Goal: Task Accomplishment & Management: Complete application form

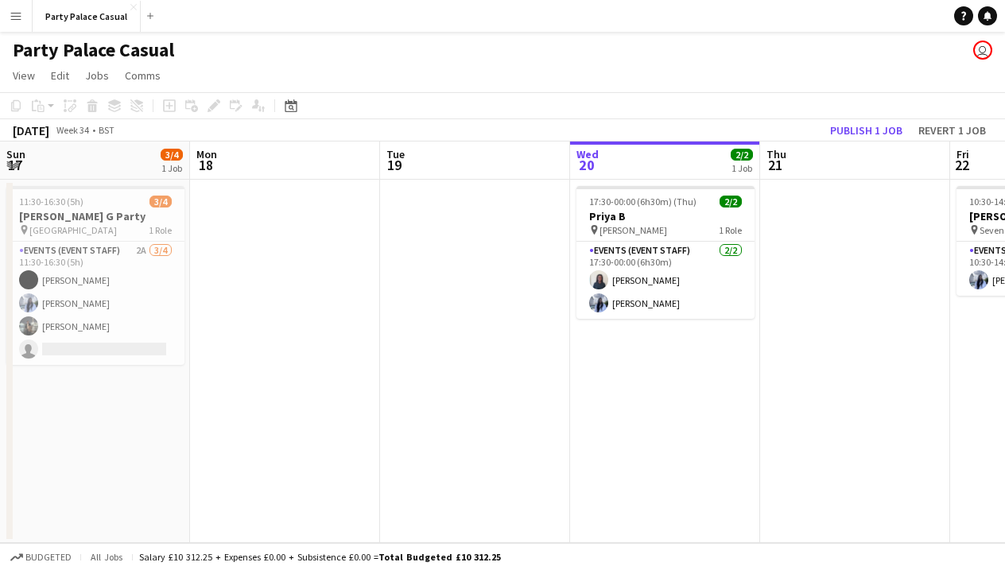
scroll to position [0, 380]
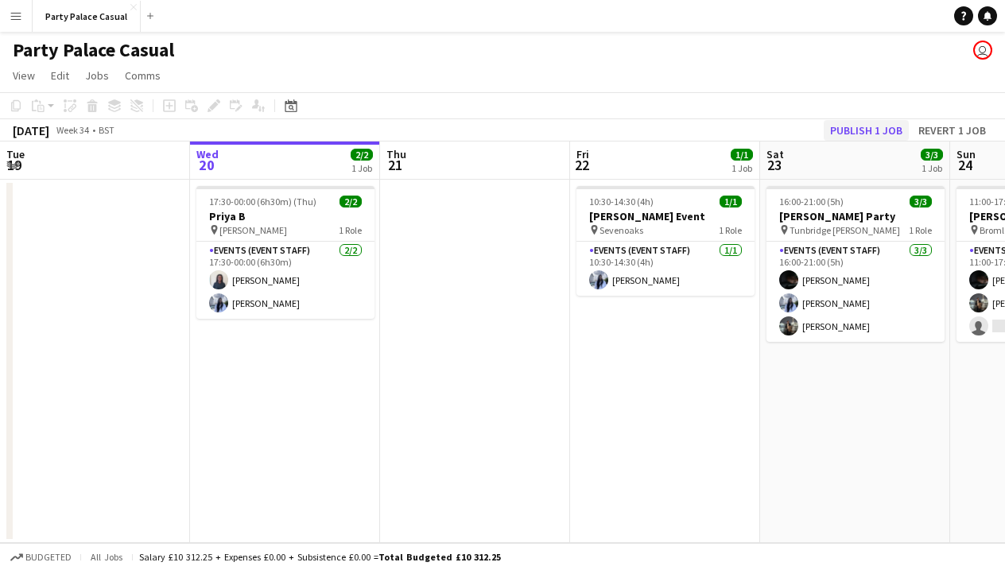
click at [838, 134] on button "Publish 1 job" at bounding box center [866, 130] width 85 height 21
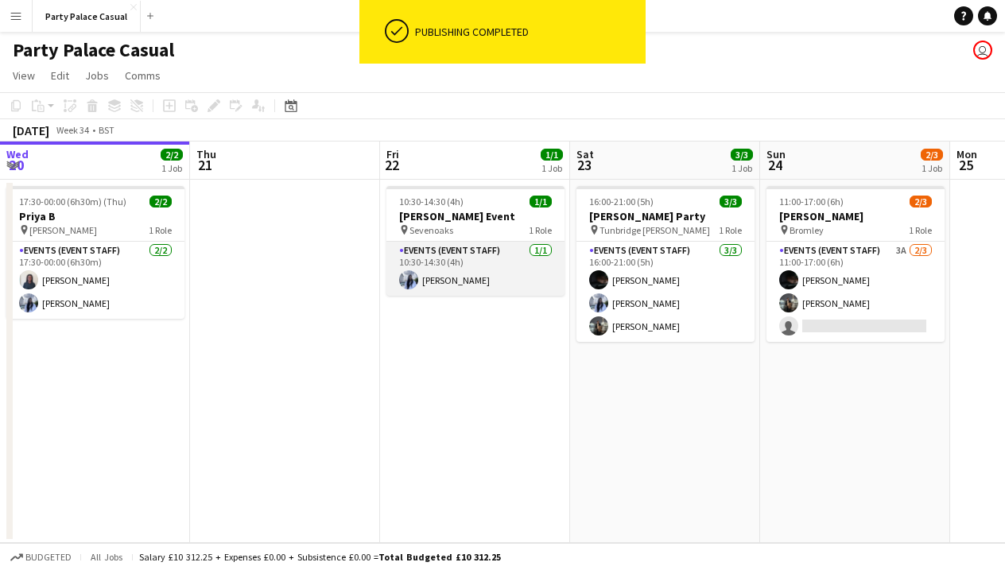
scroll to position [0, 0]
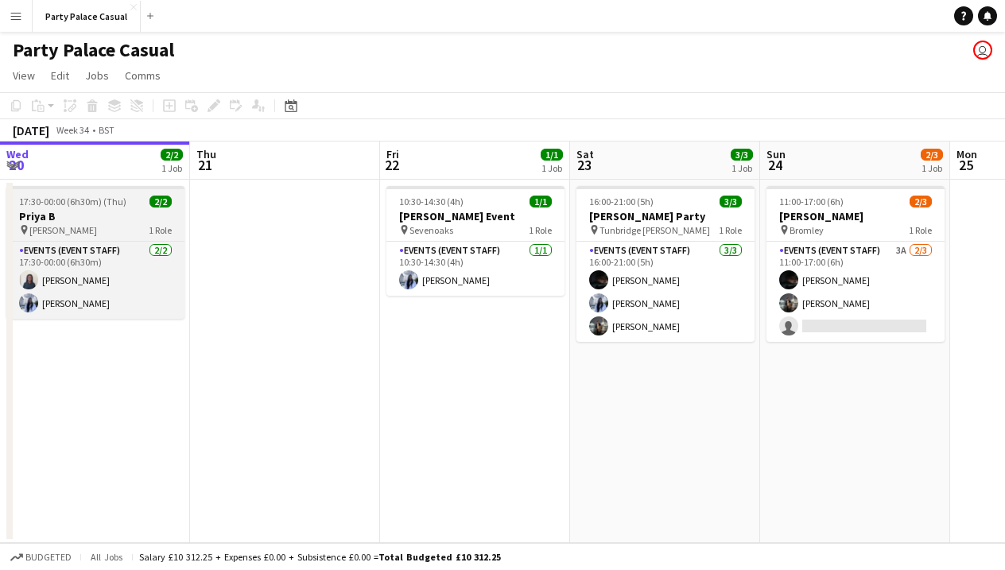
click at [70, 221] on h3 "Priya B" at bounding box center [95, 216] width 178 height 14
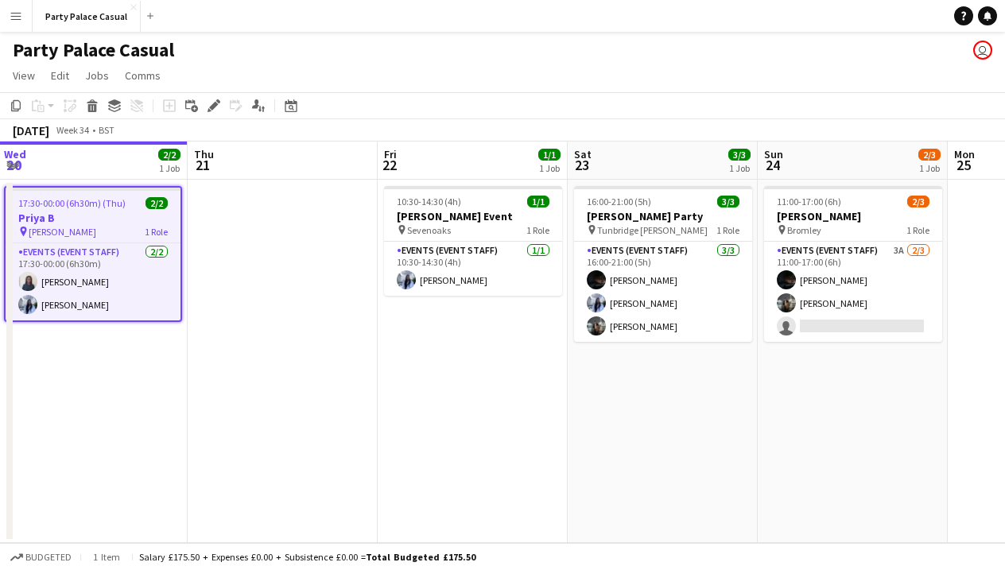
click at [499, 119] on div "[DATE] Week 34 • BST" at bounding box center [502, 130] width 1005 height 22
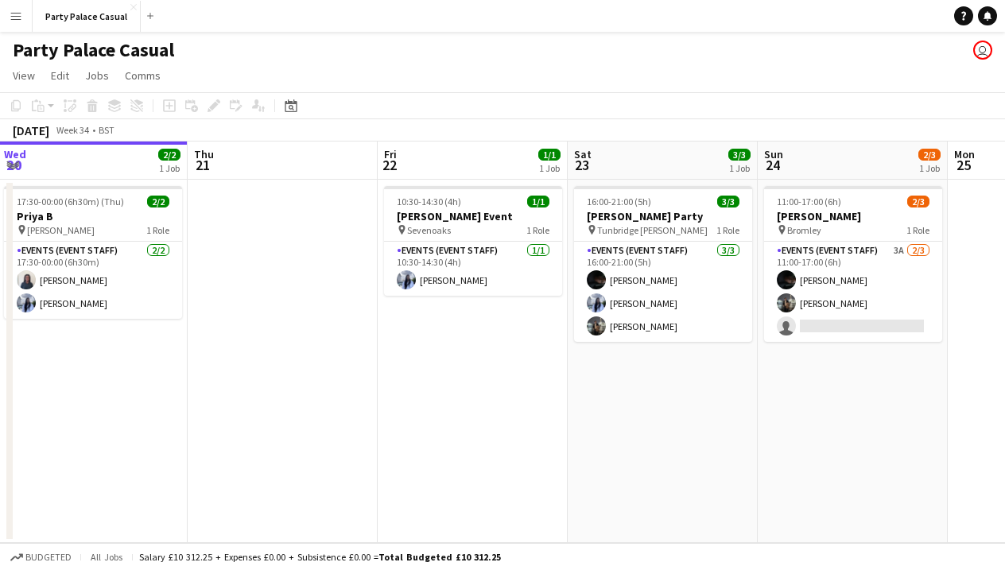
click at [668, 364] on app-date-cell "16:00-21:00 (5h) 3/3 [PERSON_NAME] Party pin Tunbridge [PERSON_NAME] 1 Role Eve…" at bounding box center [663, 362] width 190 height 364
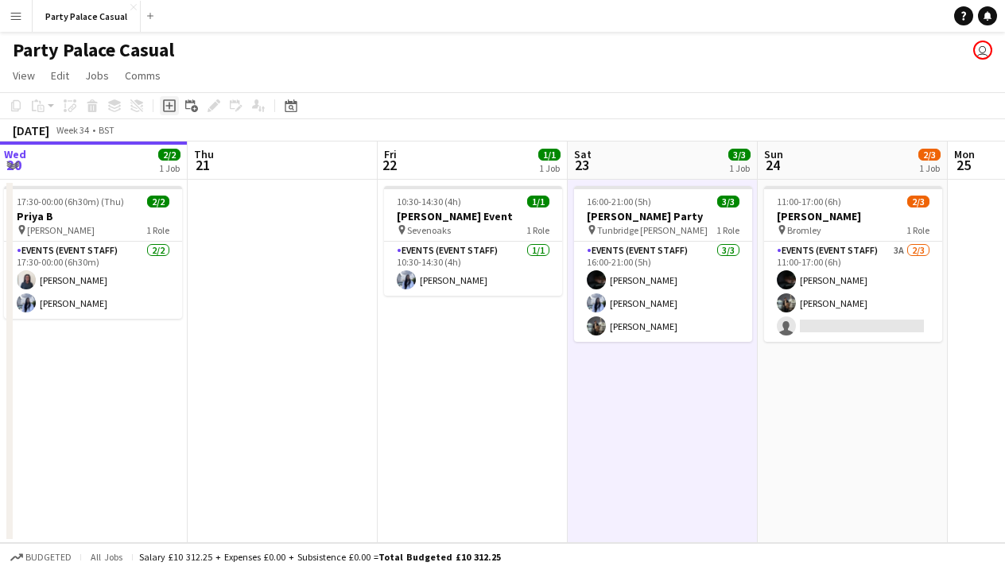
click at [170, 111] on icon at bounding box center [169, 105] width 13 height 13
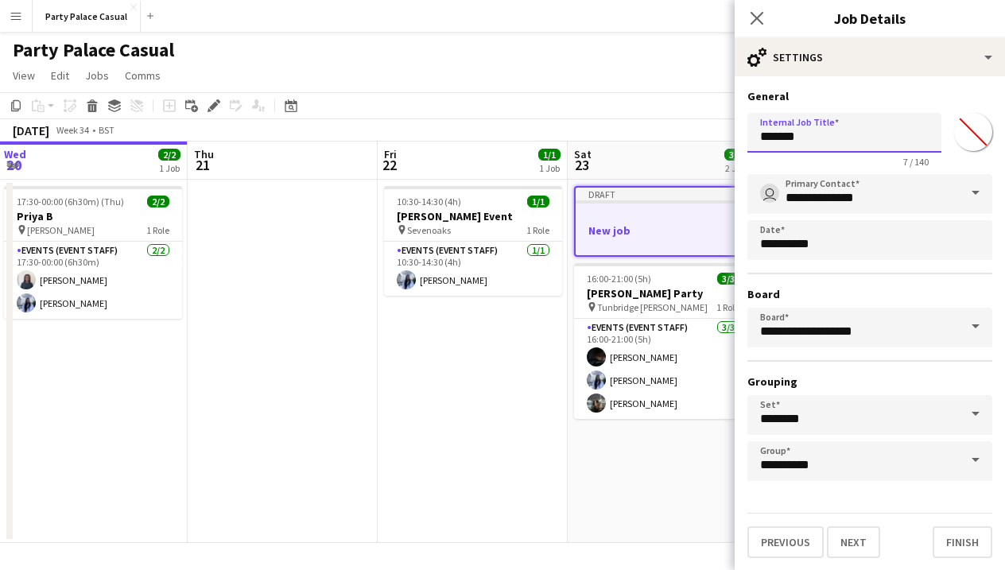
drag, startPoint x: 808, startPoint y: 138, endPoint x: 733, endPoint y: 137, distance: 75.6
click at [733, 137] on body "Menu Boards Boards Boards All jobs Status Workforce Workforce My Workforce Recr…" at bounding box center [502, 285] width 1005 height 570
type input "**********"
click at [860, 542] on button "Next" at bounding box center [853, 543] width 53 height 32
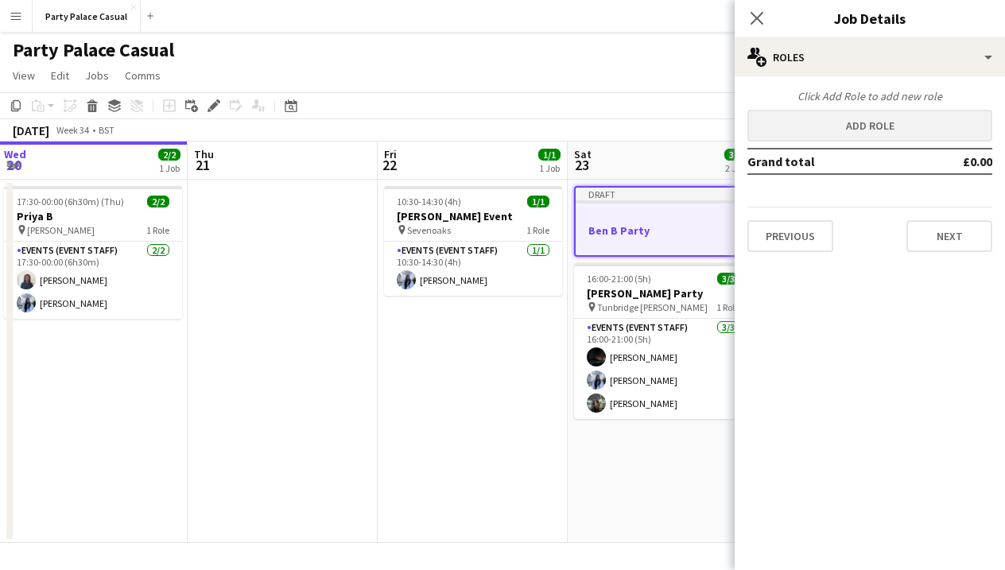
click at [848, 130] on button "Add role" at bounding box center [870, 126] width 245 height 32
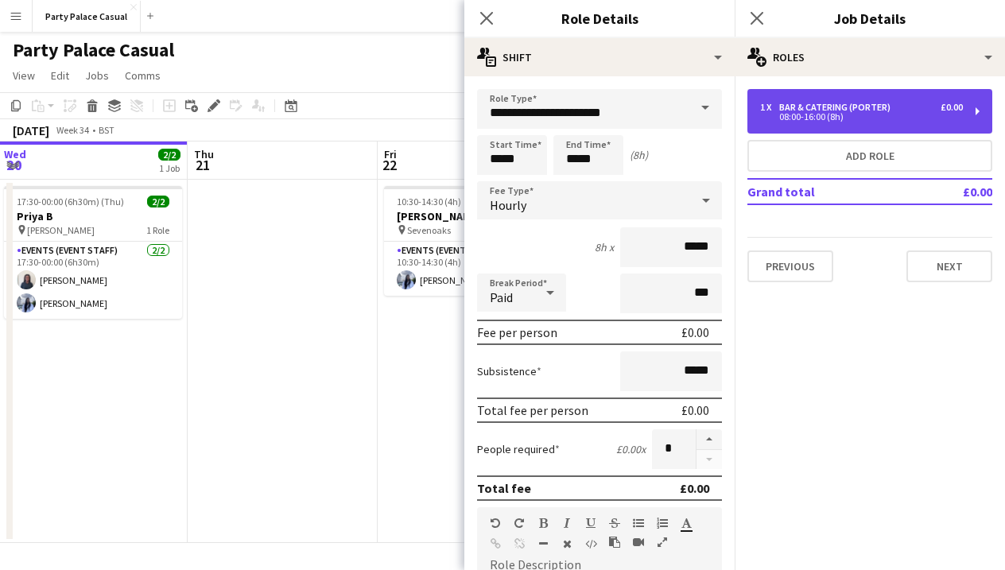
click at [849, 120] on div "08:00-16:00 (8h)" at bounding box center [861, 117] width 203 height 8
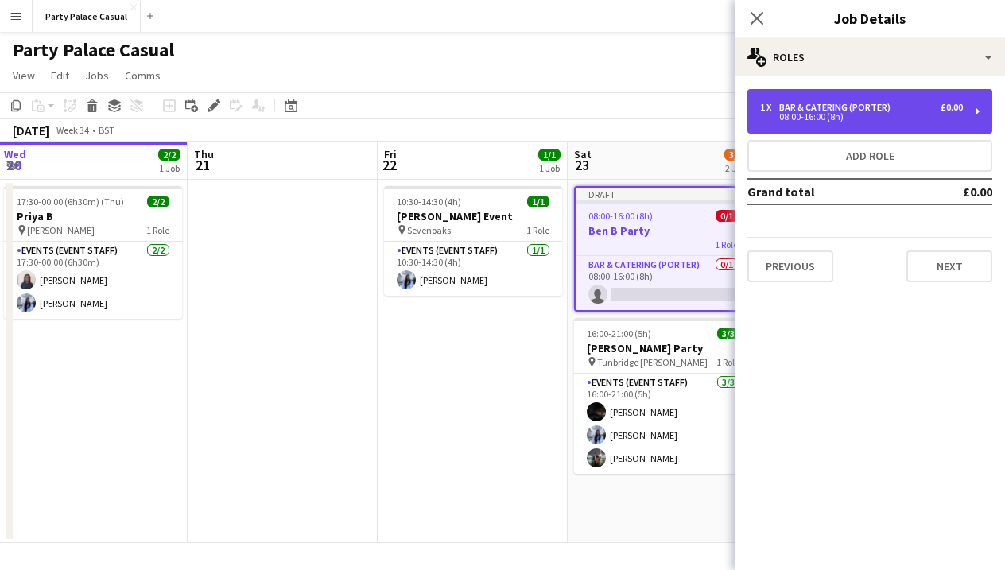
click at [873, 115] on div "08:00-16:00 (8h)" at bounding box center [861, 117] width 203 height 8
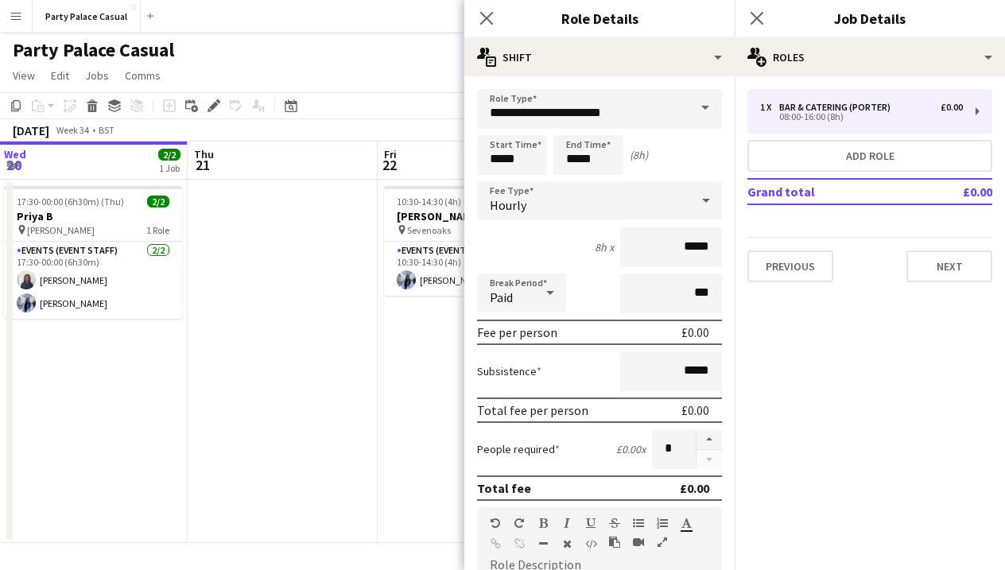
click at [706, 107] on span at bounding box center [705, 108] width 33 height 38
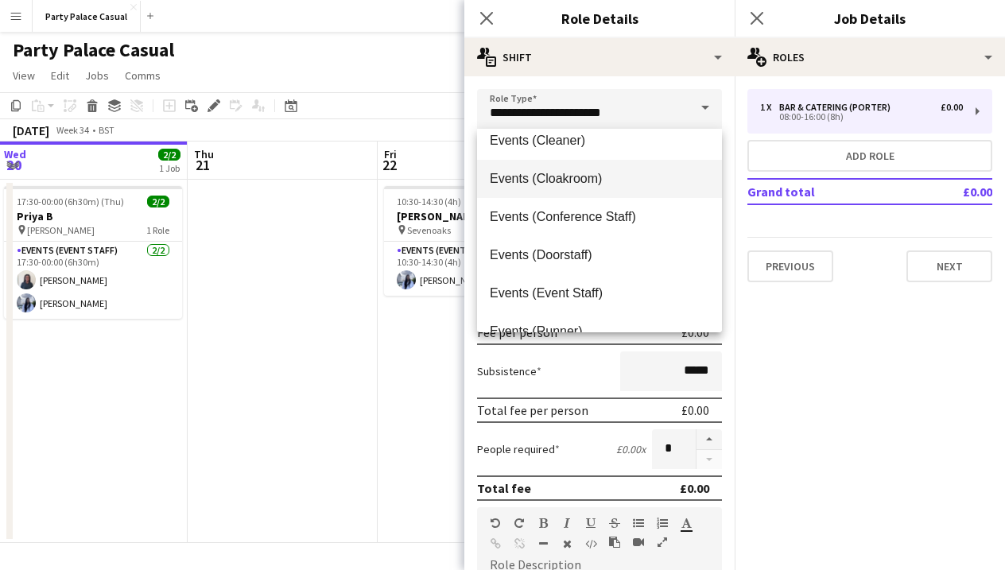
scroll to position [124, 0]
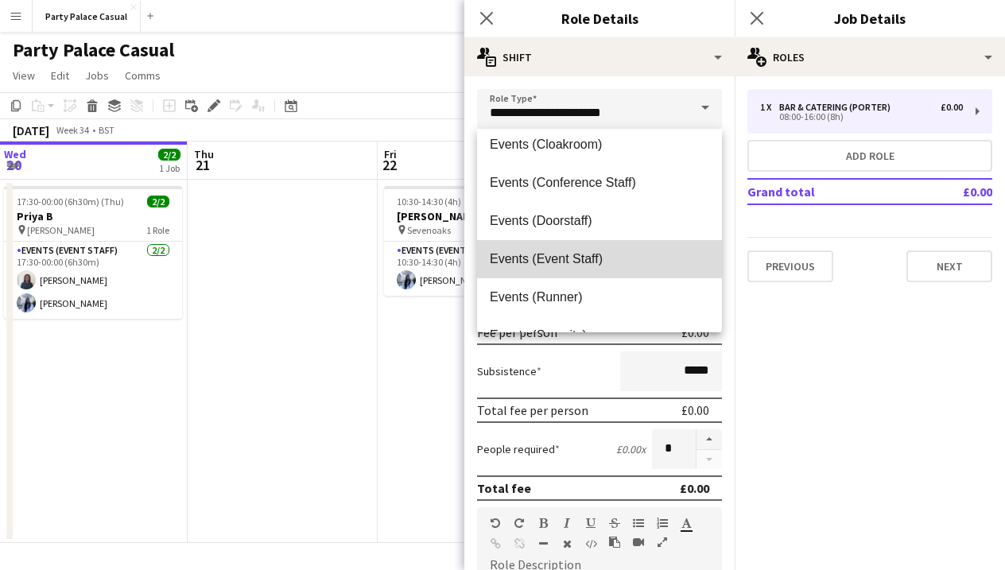
click at [632, 258] on span "Events (Event Staff)" at bounding box center [600, 258] width 220 height 15
type input "**********"
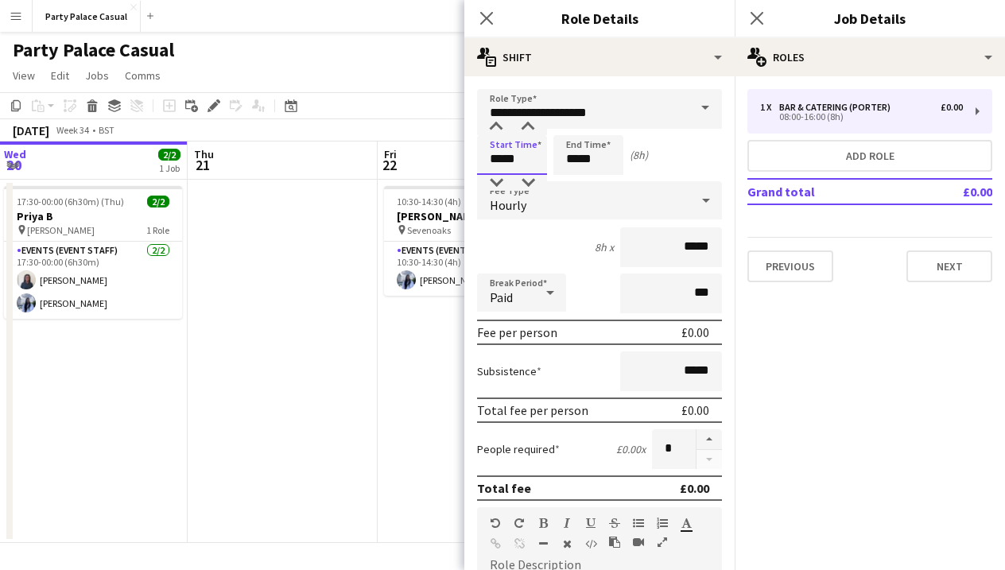
drag, startPoint x: 502, startPoint y: 161, endPoint x: 488, endPoint y: 161, distance: 14.3
click at [488, 161] on input "*****" at bounding box center [512, 155] width 70 height 40
type input "*****"
drag, startPoint x: 578, startPoint y: 161, endPoint x: 563, endPoint y: 161, distance: 15.1
click at [563, 161] on input "*****" at bounding box center [589, 155] width 70 height 40
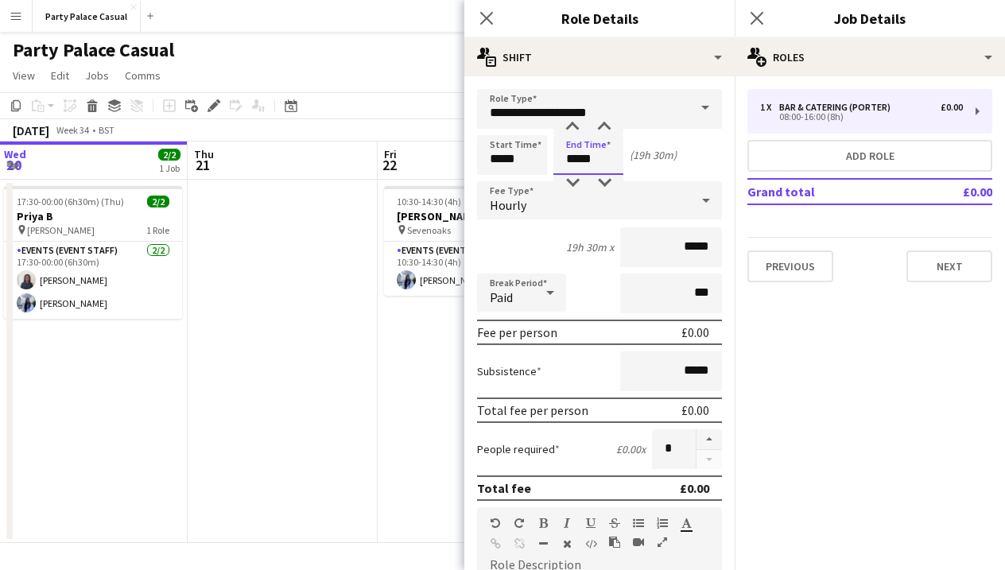
type input "*****"
click at [686, 245] on input "*****" at bounding box center [671, 247] width 102 height 40
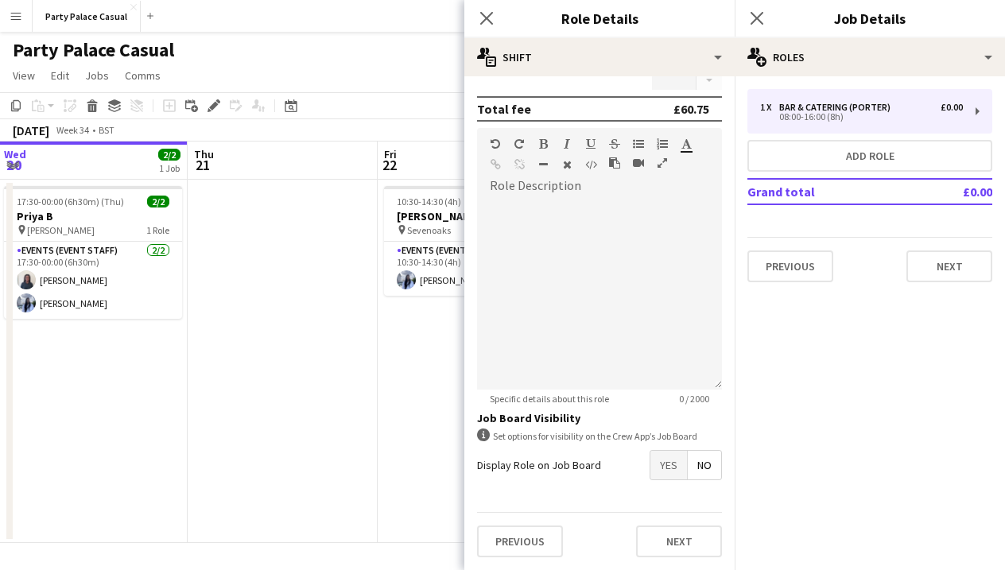
scroll to position [379, 0]
type input "******"
click at [670, 467] on span "Yes" at bounding box center [669, 465] width 37 height 29
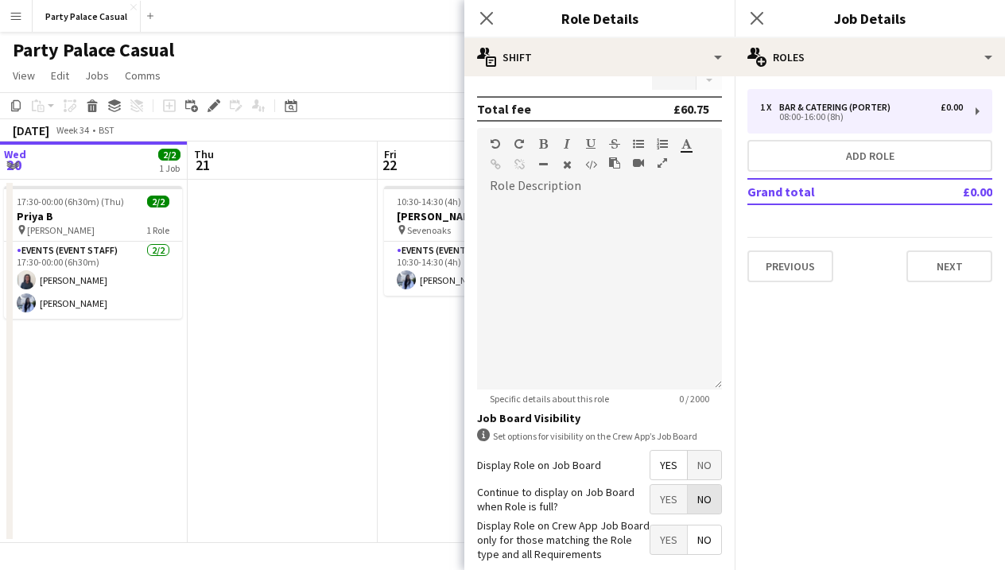
click at [702, 501] on span "No" at bounding box center [704, 499] width 33 height 29
click at [656, 553] on span "Yes" at bounding box center [669, 540] width 37 height 29
click at [605, 309] on div at bounding box center [599, 294] width 245 height 191
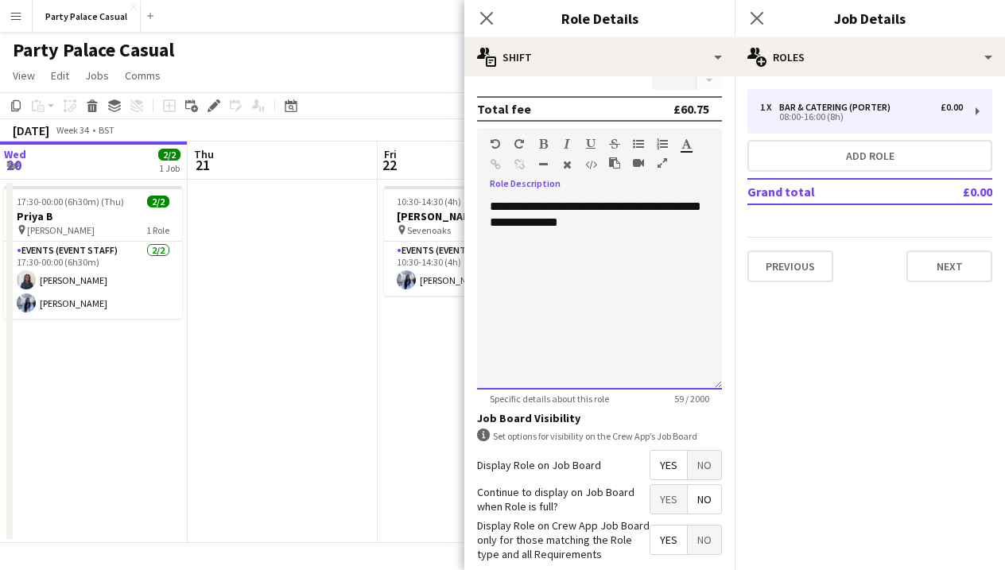
scroll to position [0, 0]
click at [943, 260] on button "Next" at bounding box center [950, 267] width 86 height 32
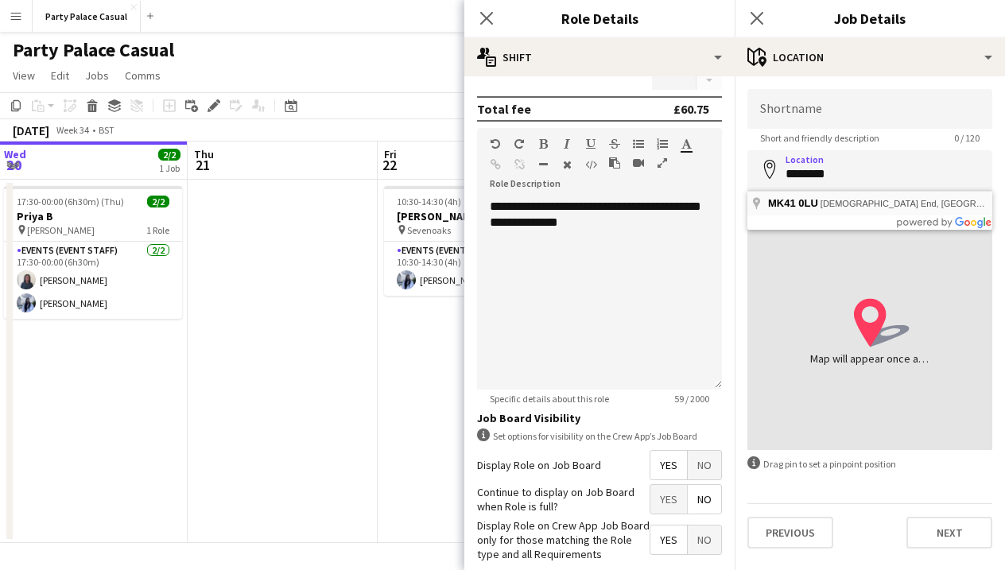
type input "**********"
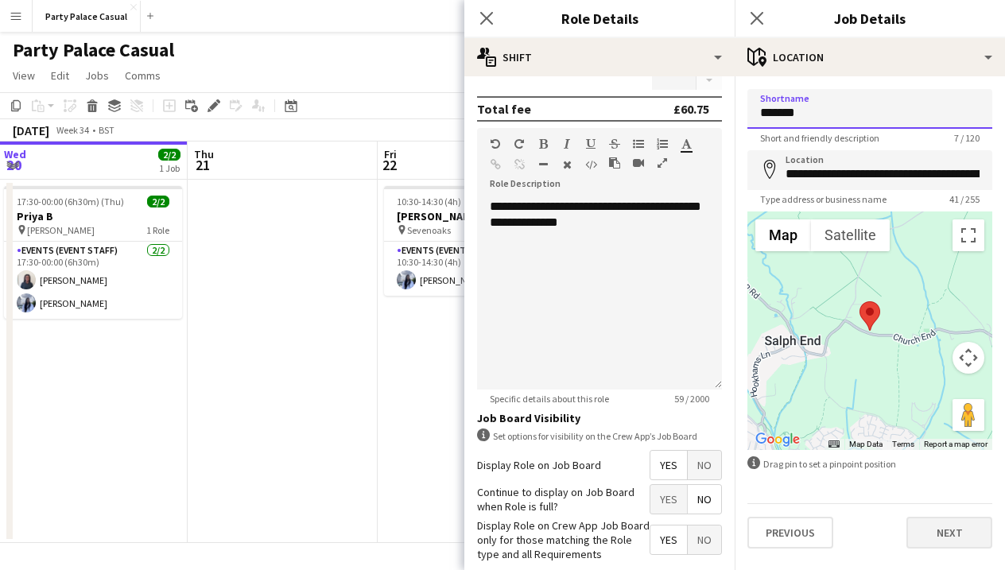
type input "*******"
click at [939, 538] on button "Next" at bounding box center [950, 533] width 86 height 32
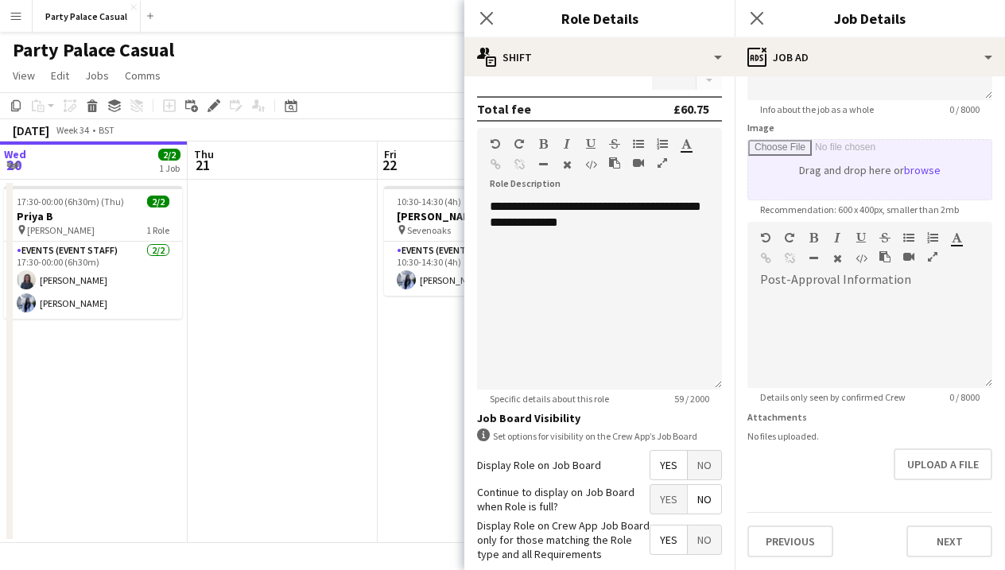
scroll to position [216, 0]
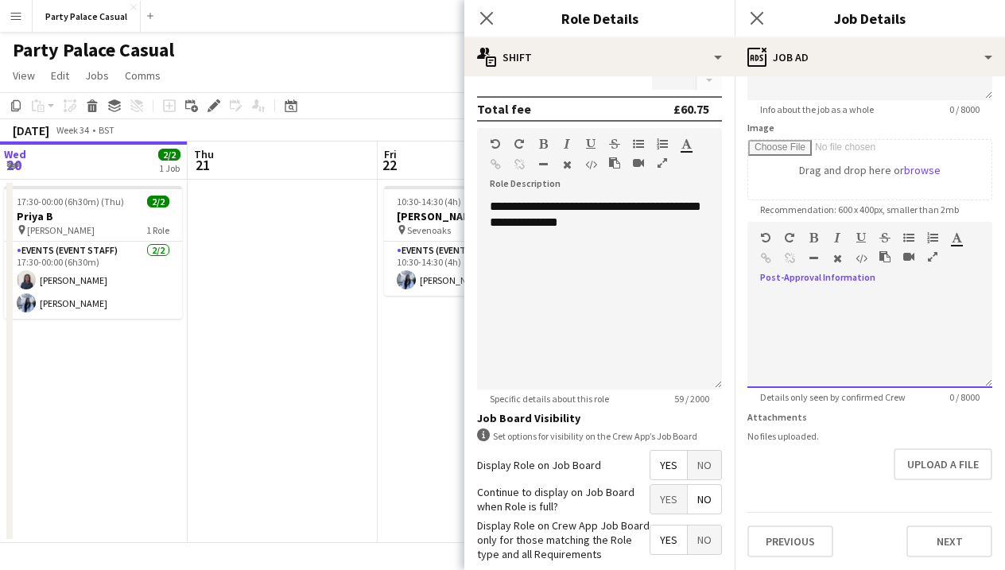
click at [847, 315] on div at bounding box center [870, 340] width 245 height 95
drag, startPoint x: 928, startPoint y: 301, endPoint x: 746, endPoint y: 304, distance: 182.2
click at [746, 304] on form "**********" at bounding box center [870, 215] width 270 height 685
copy div "**********"
click at [873, 387] on div "**********" at bounding box center [870, 340] width 245 height 95
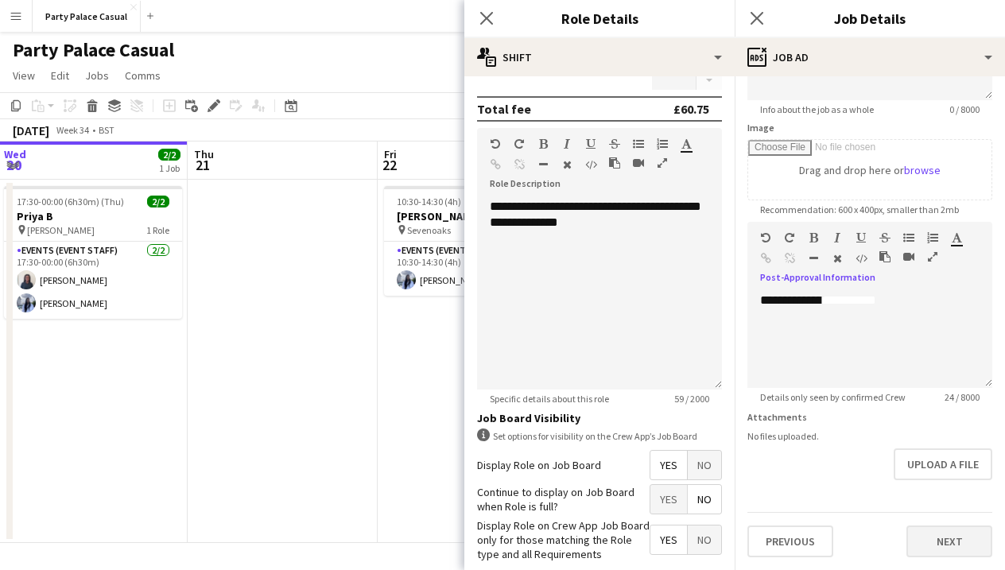
click at [960, 552] on button "Next" at bounding box center [950, 542] width 86 height 32
type input "*******"
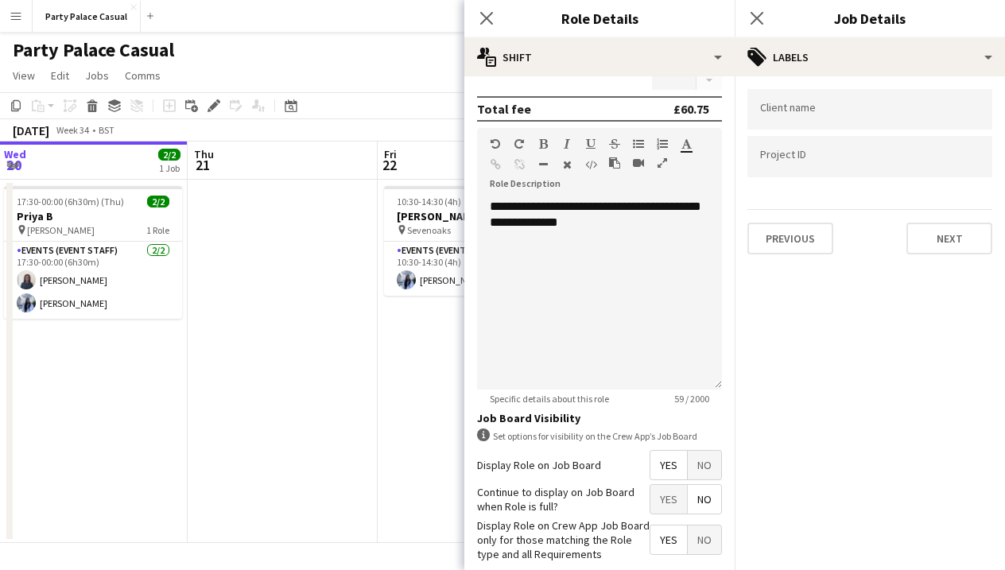
scroll to position [0, 0]
click at [923, 244] on button "Next" at bounding box center [950, 239] width 86 height 32
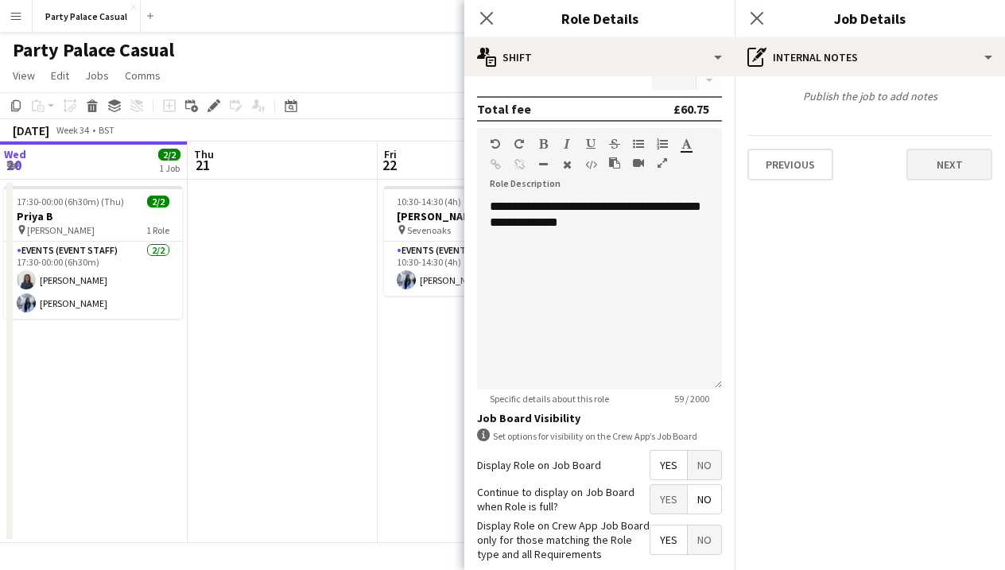
click at [949, 171] on button "Next" at bounding box center [950, 165] width 86 height 32
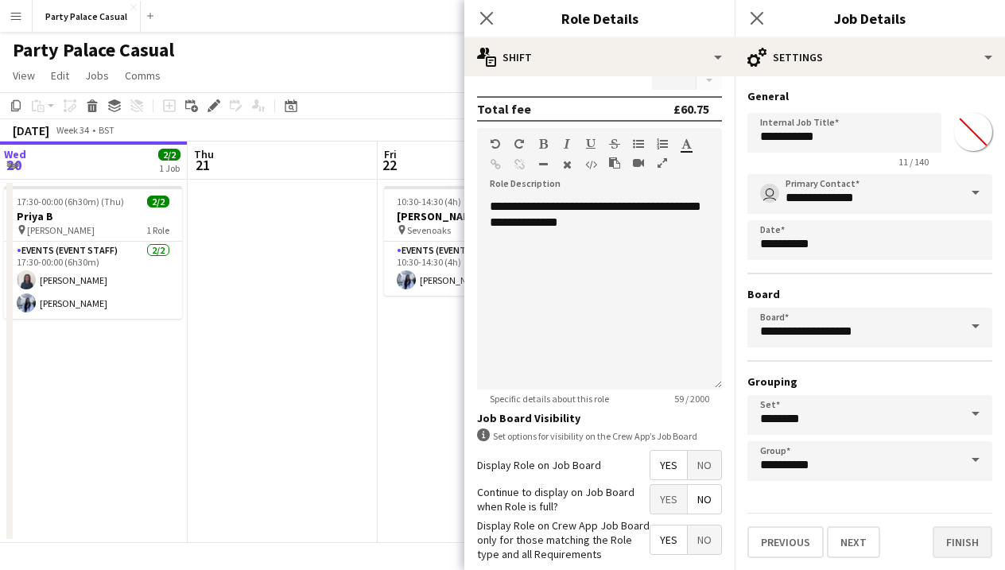
click at [954, 539] on button "Finish" at bounding box center [963, 543] width 60 height 32
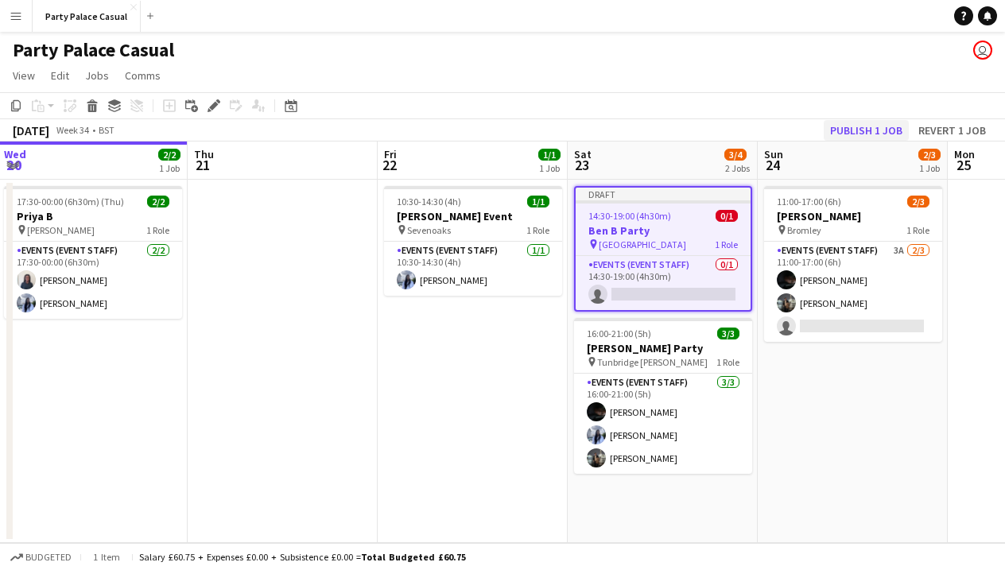
click at [867, 130] on button "Publish 1 job" at bounding box center [866, 130] width 85 height 21
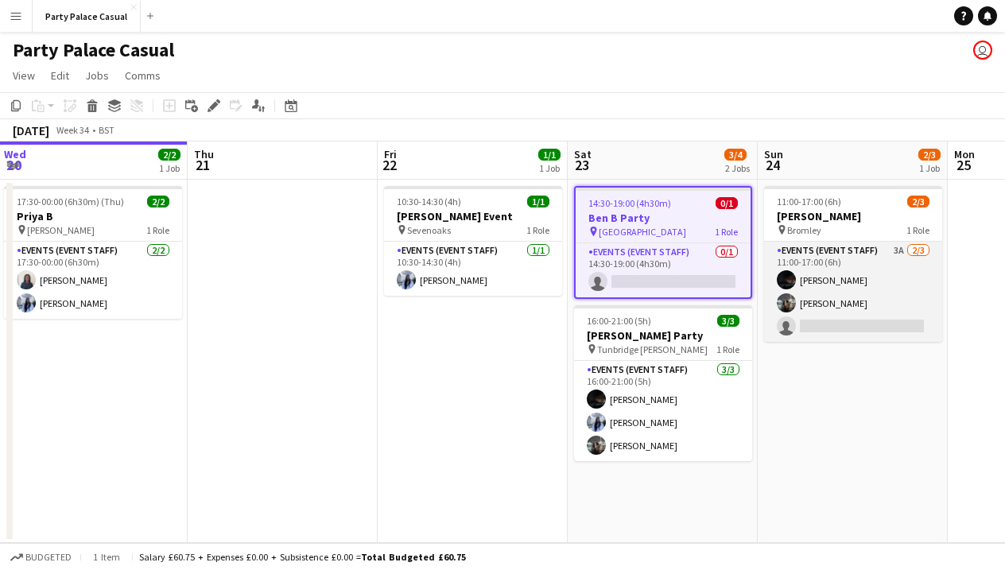
click at [860, 245] on app-card-role "Events (Event Staff) 3A [DATE] 11:00-17:00 (6h) Eziafa Iwe [PERSON_NAME] single…" at bounding box center [853, 292] width 178 height 100
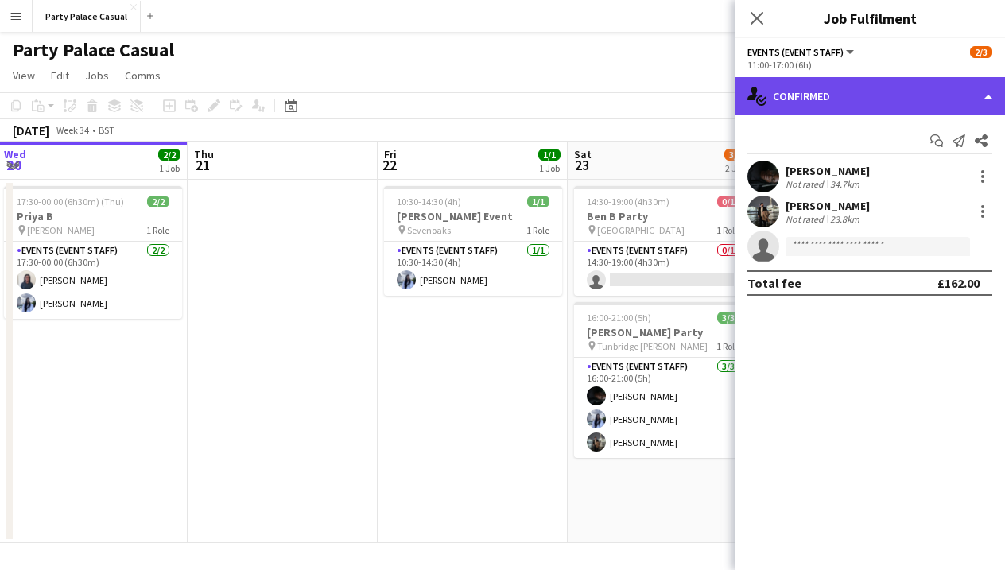
click at [884, 95] on div "single-neutral-actions-check-2 Confirmed" at bounding box center [870, 96] width 270 height 38
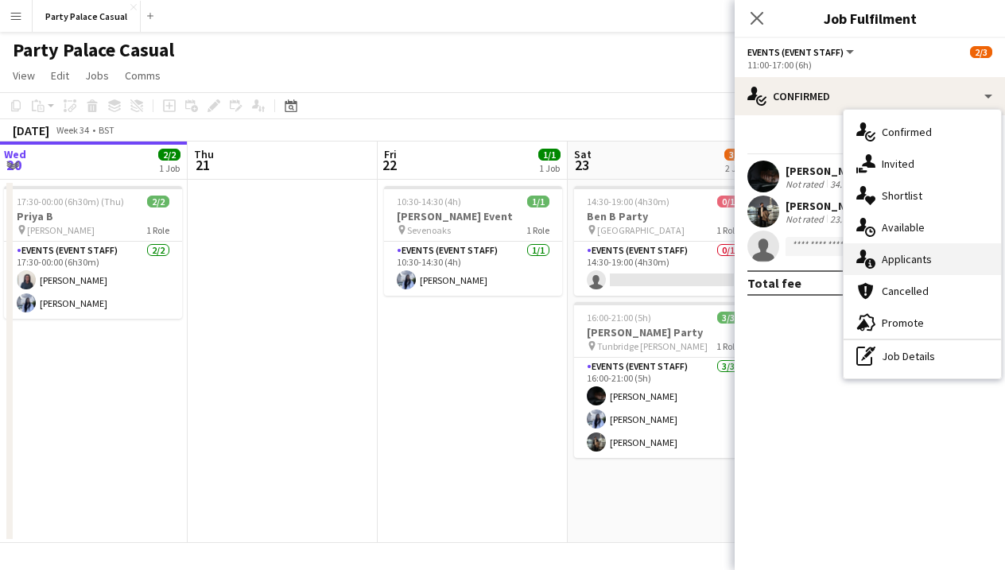
click at [917, 255] on div "single-neutral-actions-information Applicants" at bounding box center [922, 259] width 157 height 32
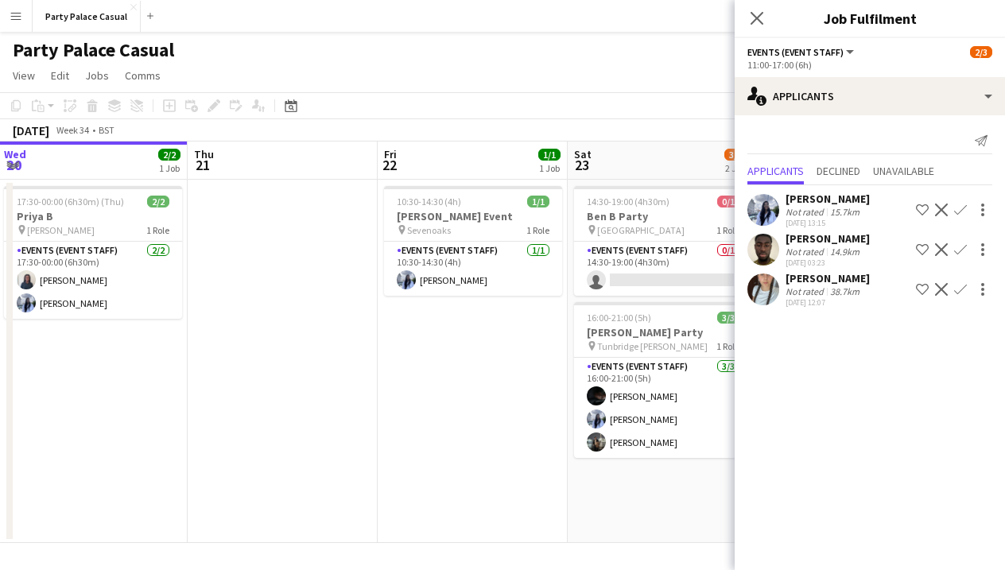
click at [960, 216] on app-icon "Confirm" at bounding box center [960, 210] width 13 height 13
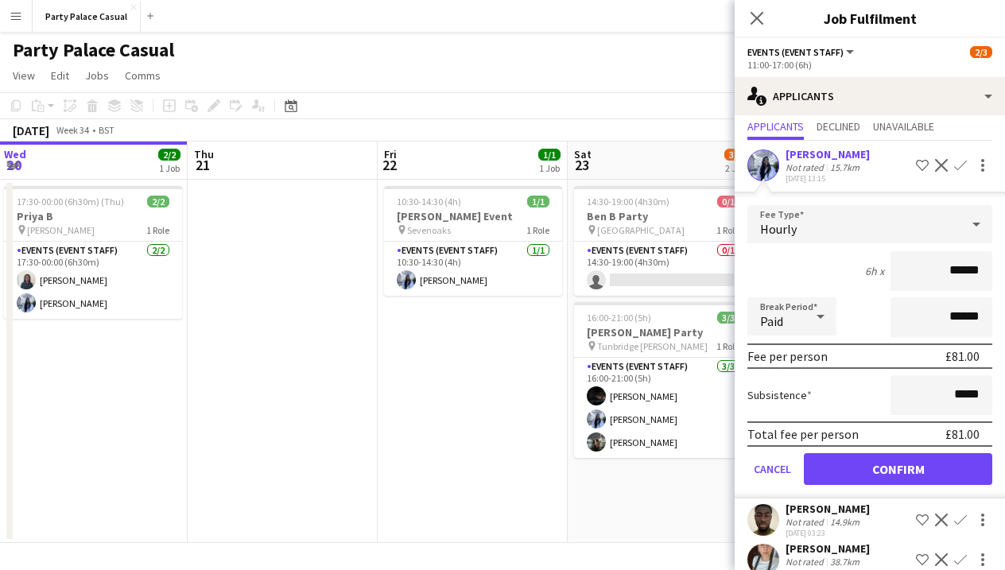
scroll to position [68, 0]
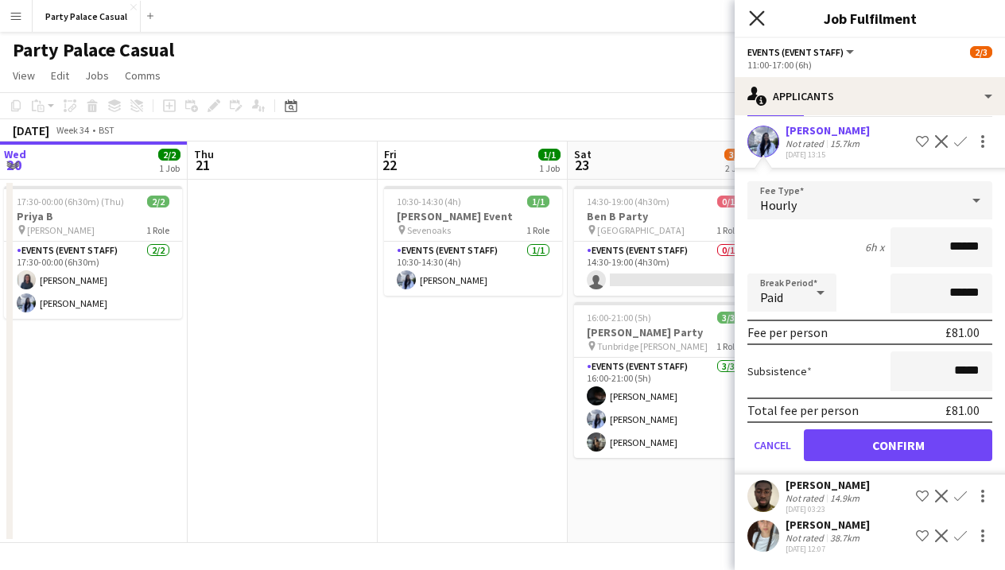
click at [760, 17] on icon "Close pop-in" at bounding box center [756, 17] width 15 height 15
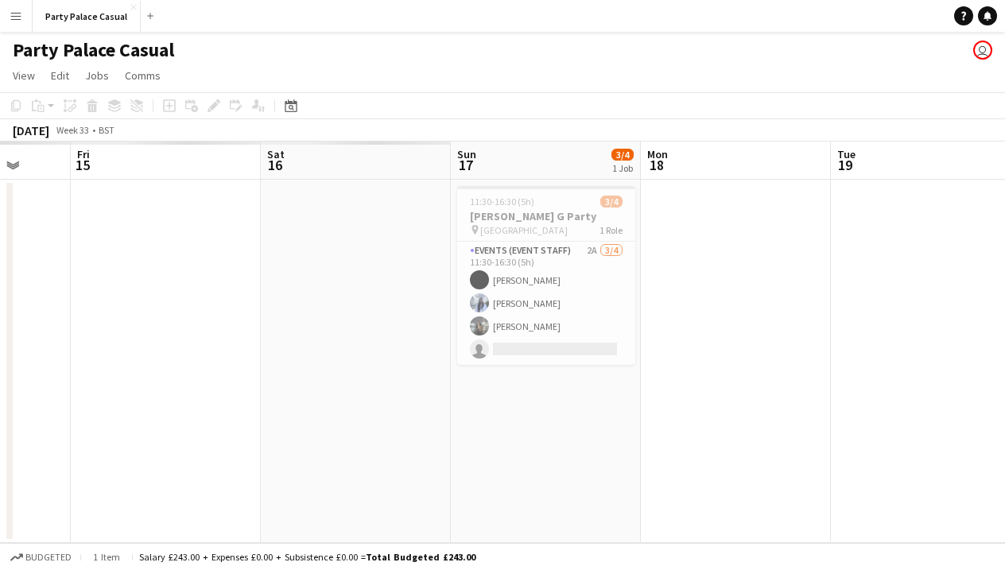
scroll to position [0, 0]
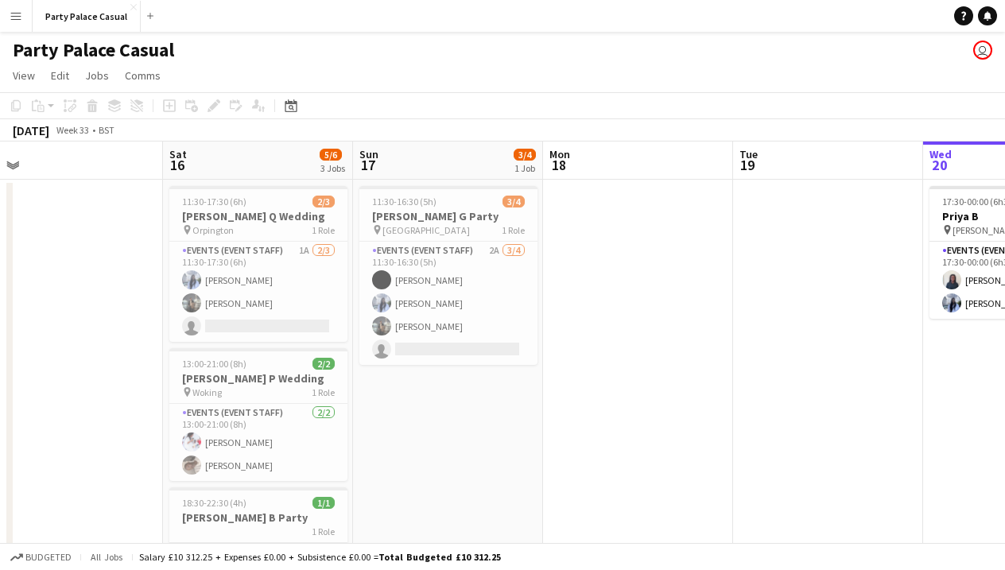
scroll to position [0, 406]
click at [291, 299] on app-card-role "Events (Event Staff) 1A [DATE] 11:30-17:30 (6h) [PERSON_NAME] [PERSON_NAME] sin…" at bounding box center [260, 292] width 178 height 100
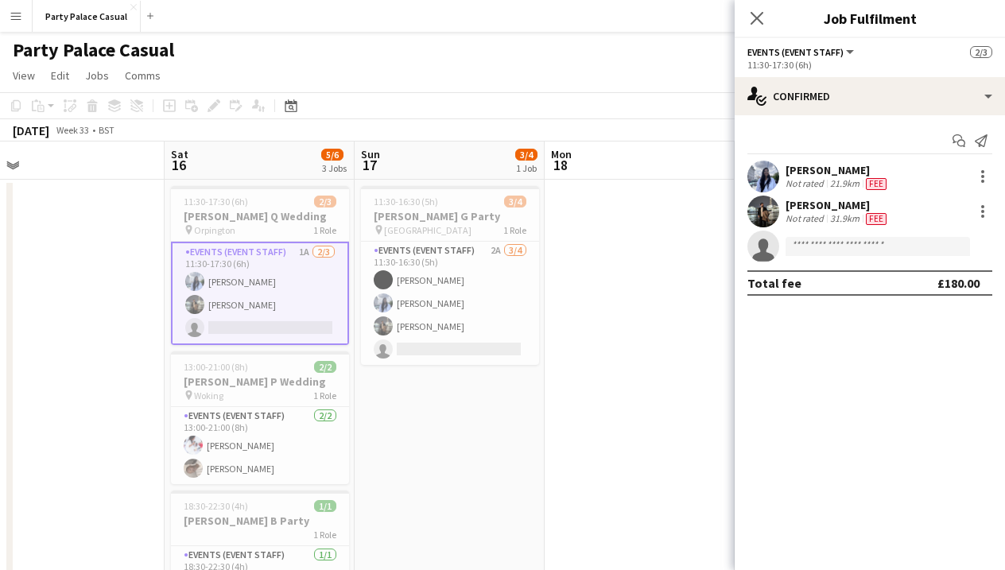
click at [831, 173] on div "[PERSON_NAME]" at bounding box center [838, 170] width 104 height 14
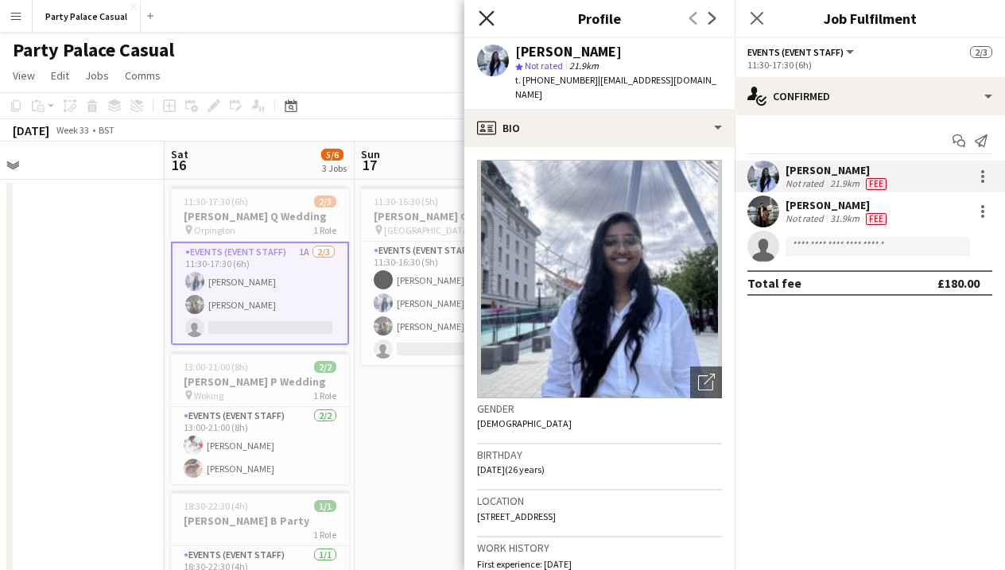
click at [490, 16] on icon at bounding box center [486, 17] width 15 height 15
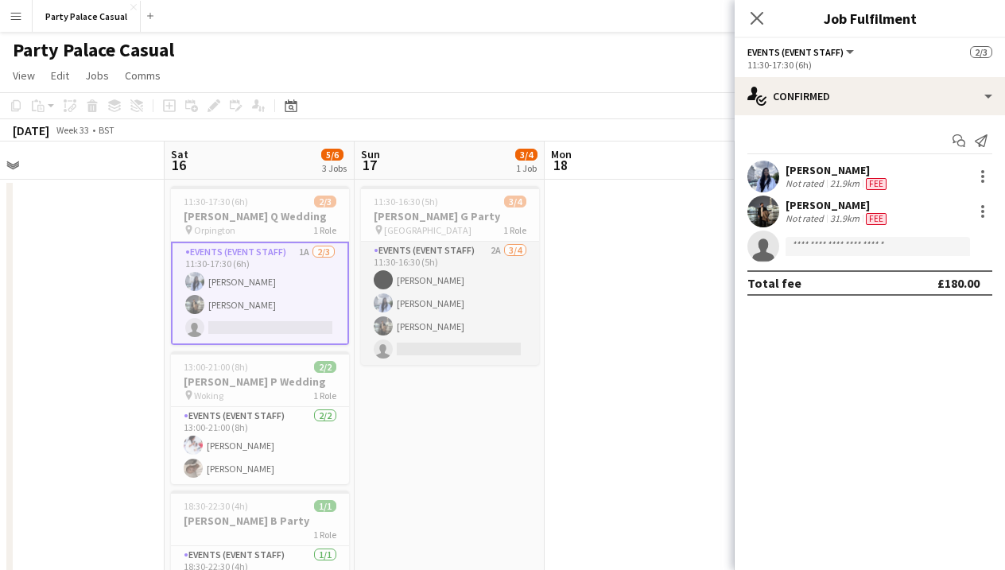
click at [468, 301] on app-card-role "Events (Event Staff) 2A 3/4 11:30-16:30 (5h) Ruth Nakaanga Pradeepthi Elaprolu …" at bounding box center [450, 303] width 178 height 123
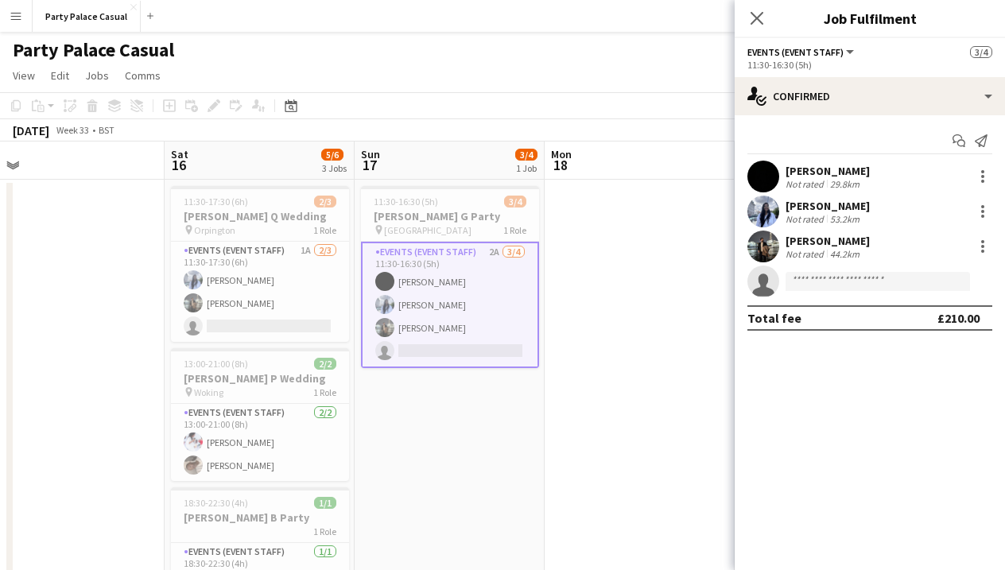
click at [862, 181] on div "Ruth Nakaanga Not rated 29.8km" at bounding box center [870, 177] width 270 height 32
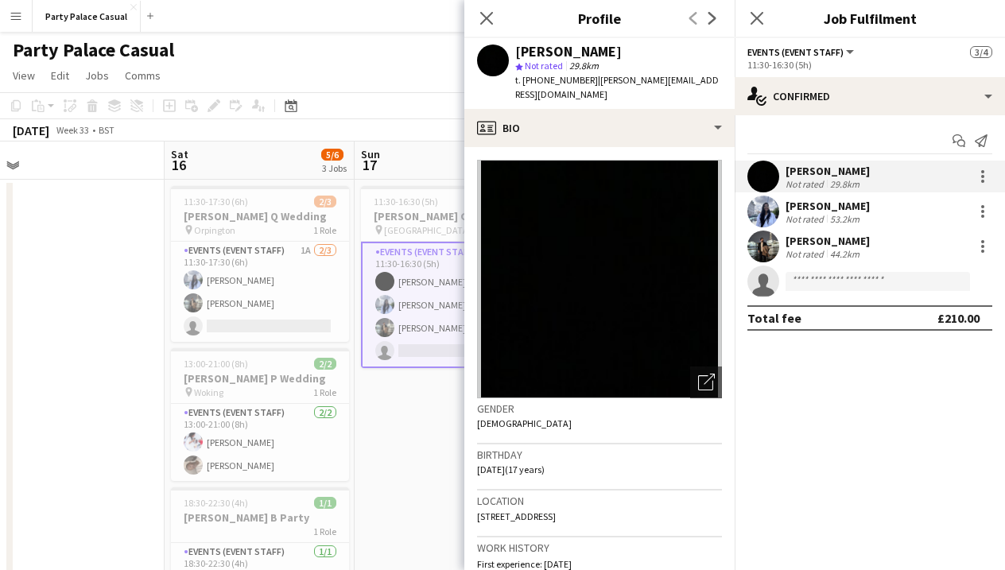
click at [858, 348] on mat-expansion-panel "check Confirmed Start chat Send notification Ruth Nakaanga Not rated 29.8km Pra…" at bounding box center [870, 342] width 270 height 455
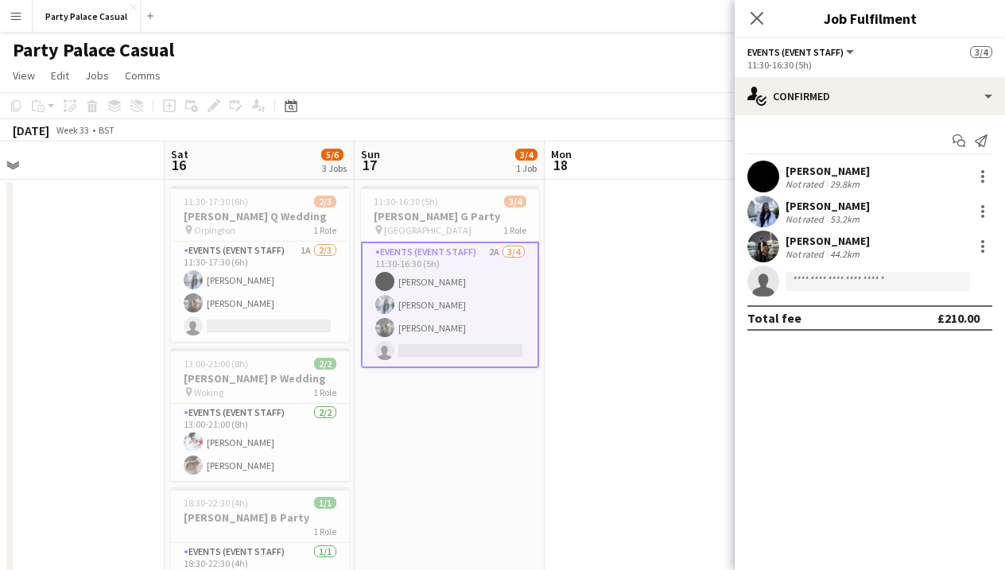
click at [843, 118] on div "Start chat Send notification Ruth Nakaanga Not rated 29.8km Pradeepthi Elaprolu…" at bounding box center [870, 229] width 270 height 228
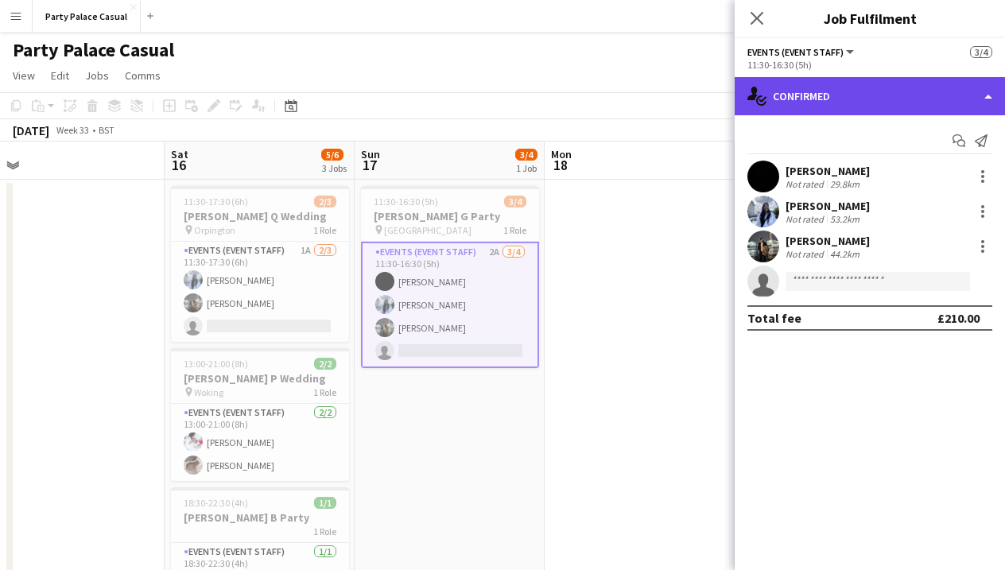
click at [856, 110] on div "single-neutral-actions-check-2 Confirmed" at bounding box center [870, 96] width 270 height 38
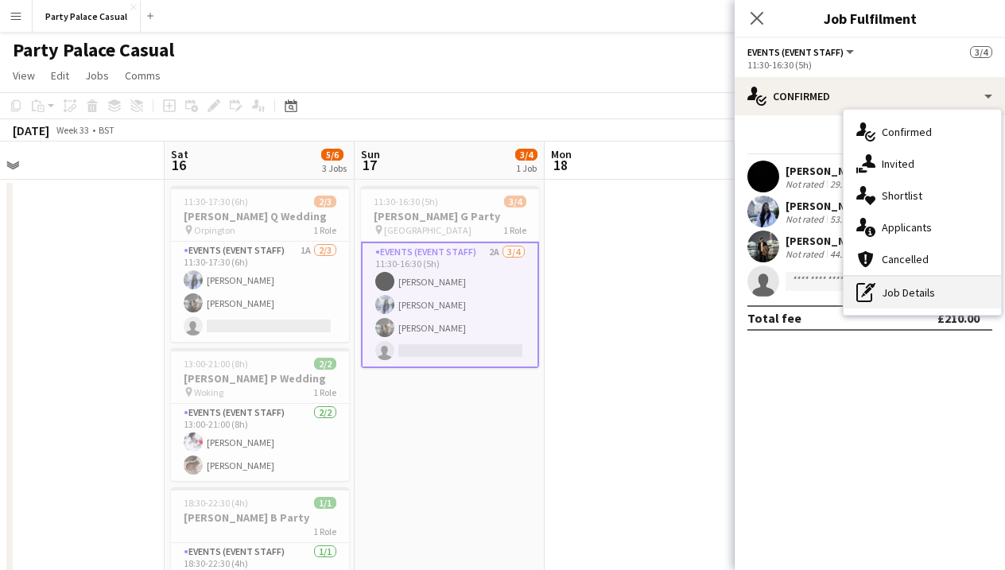
click at [908, 294] on div "pen-write Job Details" at bounding box center [922, 293] width 157 height 32
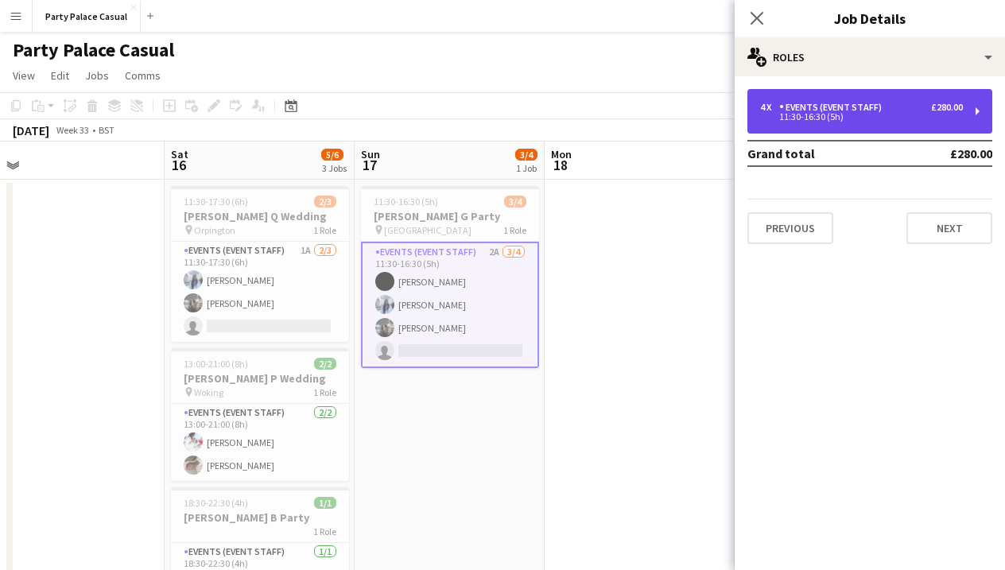
click at [888, 97] on div "4 x Events (Event Staff) £280.00 11:30-16:30 (5h)" at bounding box center [870, 111] width 245 height 45
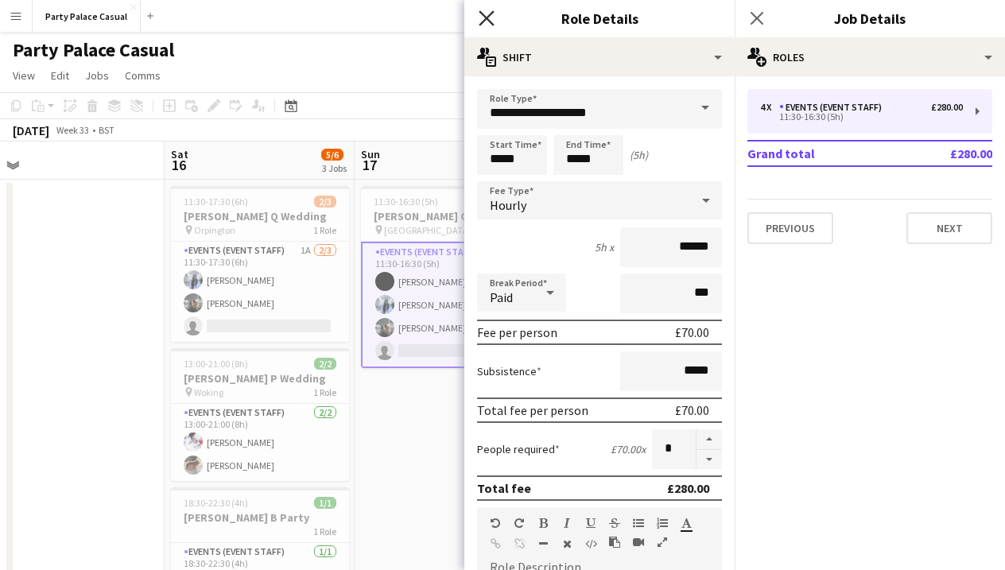
click at [486, 19] on icon at bounding box center [486, 17] width 15 height 15
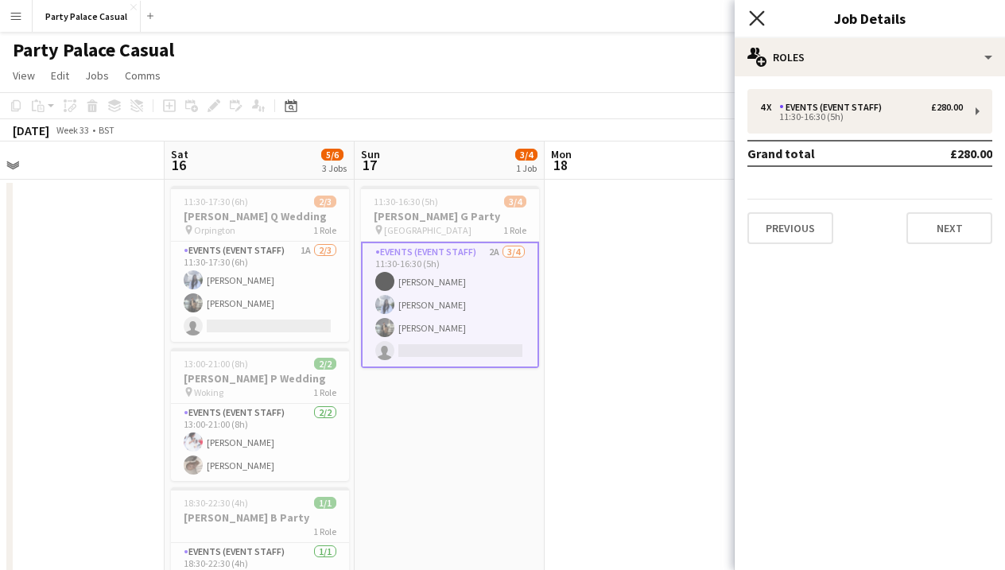
click at [759, 18] on icon "Close pop-in" at bounding box center [756, 17] width 15 height 15
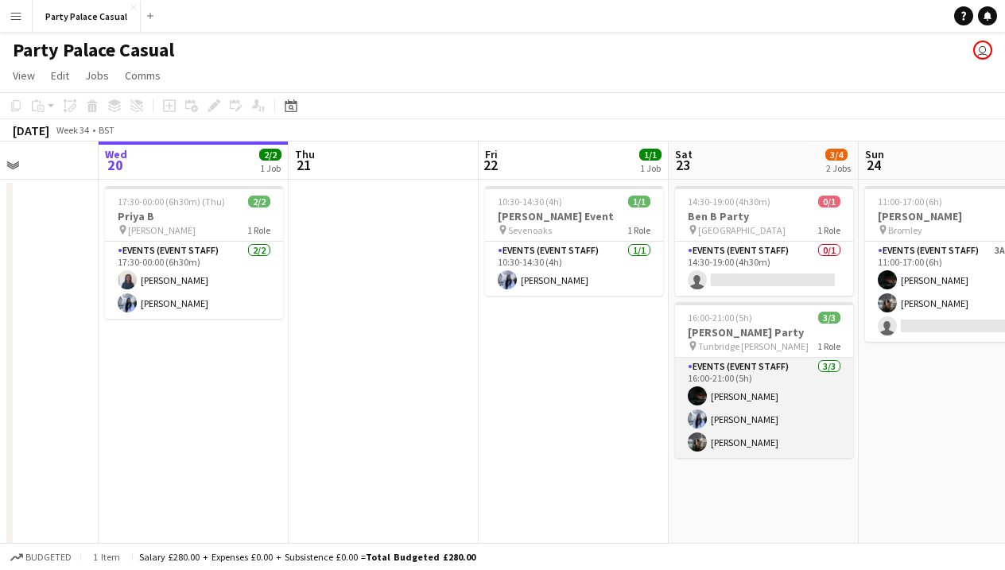
scroll to position [0, 469]
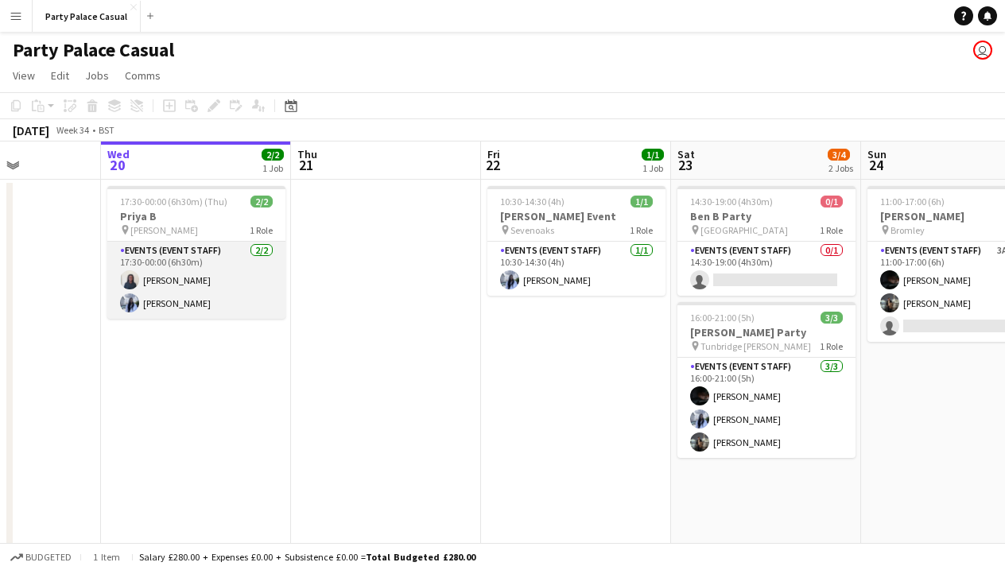
click at [207, 288] on app-card-role "Events (Event Staff) 2/2 17:30-00:00 (6h30m) Charissa Monney Pradeepthi Elaprolu" at bounding box center [196, 280] width 178 height 77
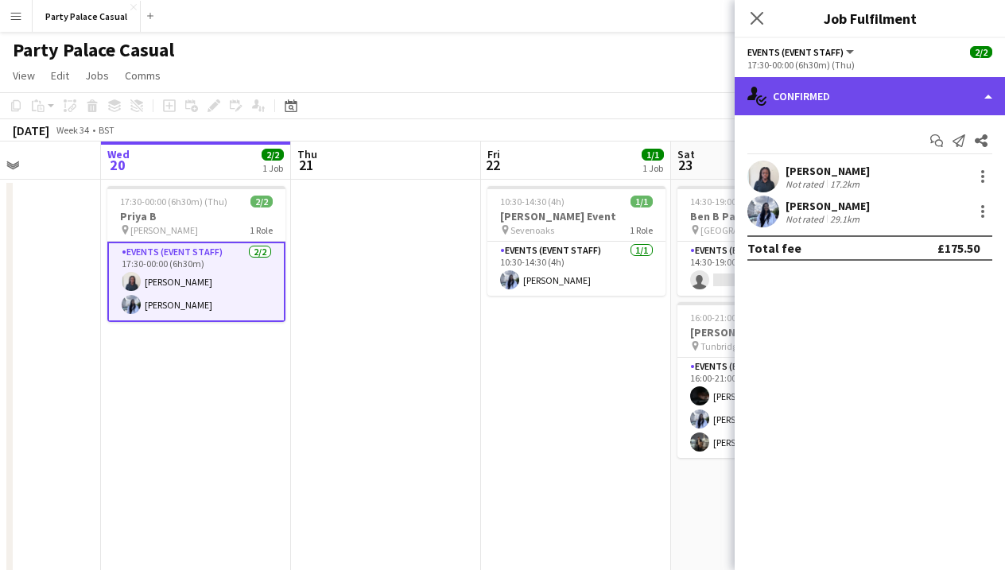
click at [943, 99] on div "single-neutral-actions-check-2 Confirmed" at bounding box center [870, 96] width 270 height 38
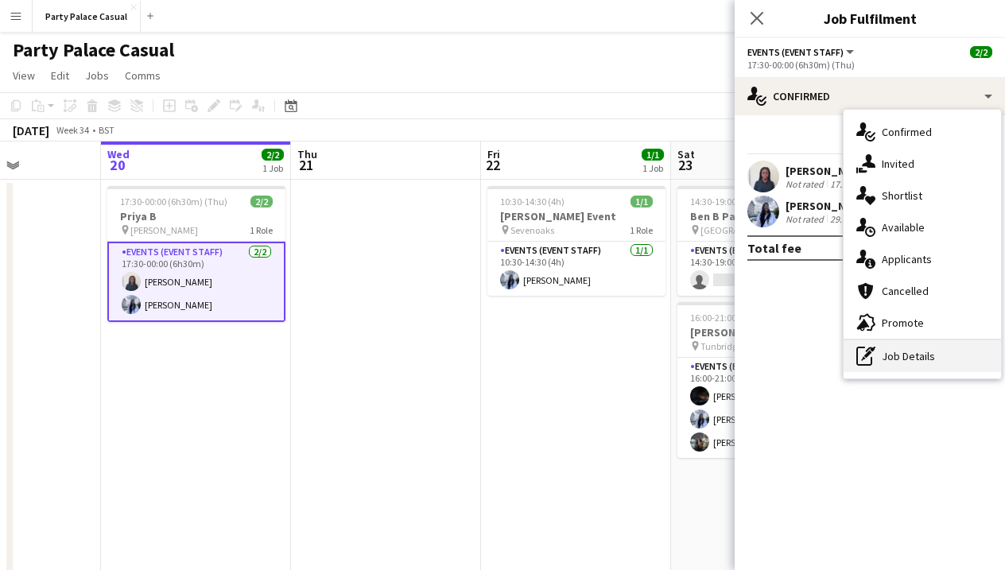
click at [919, 349] on div "pen-write Job Details" at bounding box center [922, 356] width 157 height 32
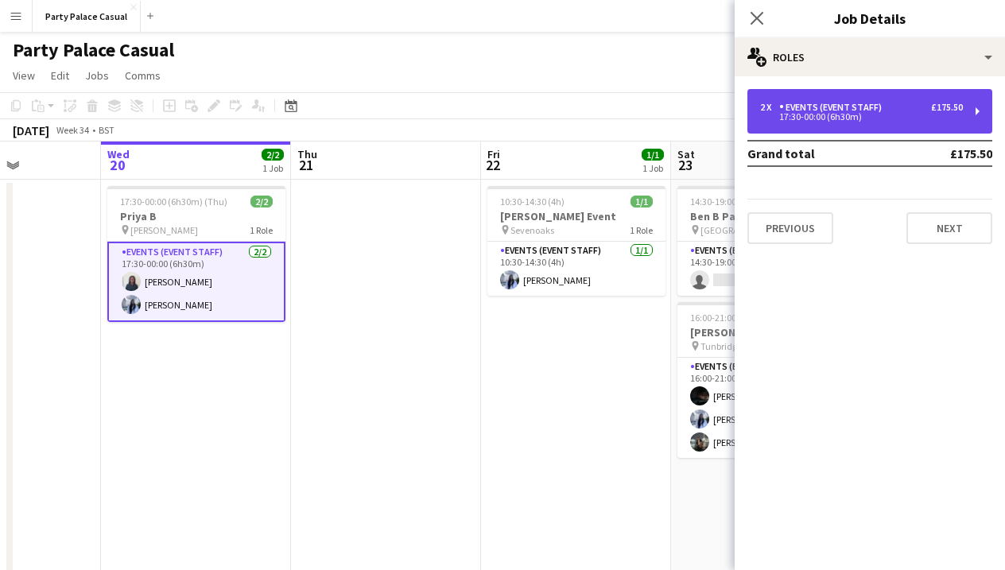
click at [927, 120] on div "17:30-00:00 (6h30m)" at bounding box center [861, 117] width 203 height 8
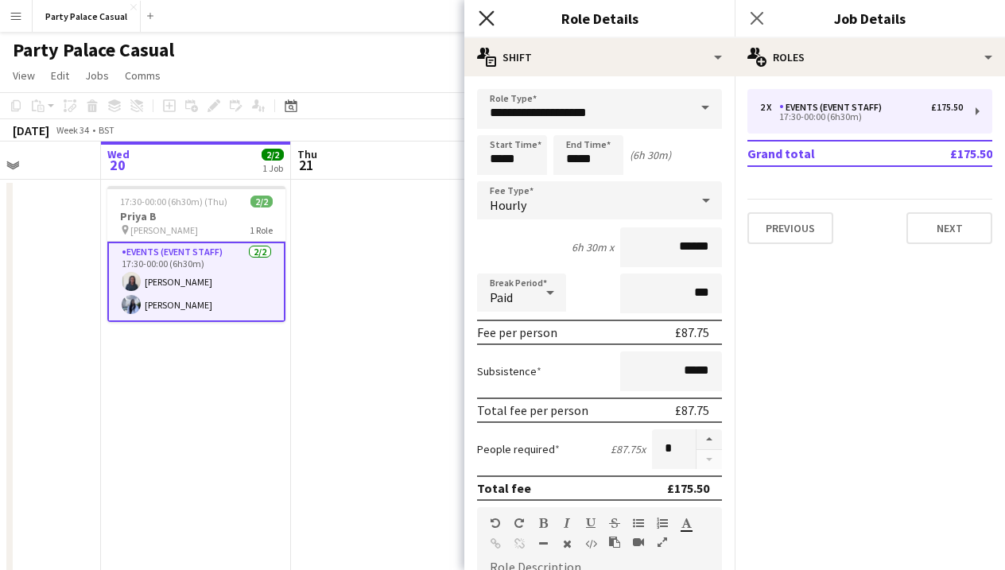
click at [489, 20] on icon at bounding box center [486, 17] width 15 height 15
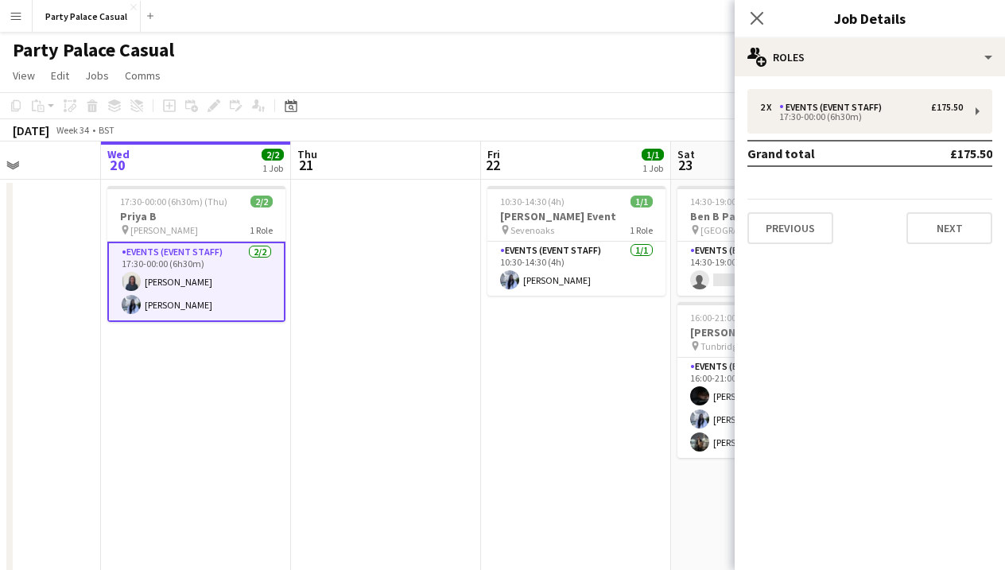
click at [546, 343] on app-date-cell "10:30-14:30 (4h) 1/1 Nicola B Event pin Sevenoaks 1 Role Events (Event Staff) 1…" at bounding box center [576, 406] width 190 height 453
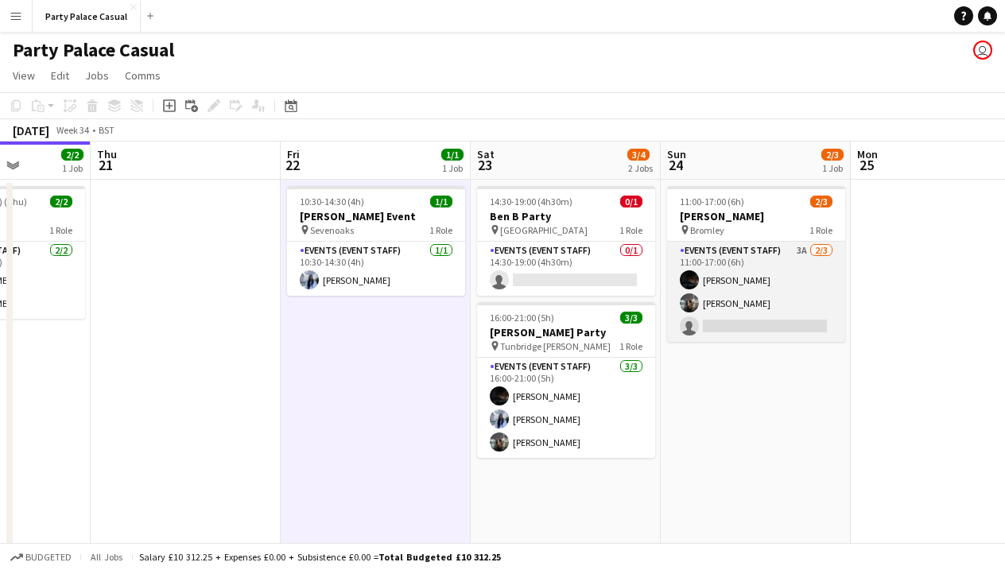
scroll to position [0, 671]
click at [760, 255] on app-card-role "Events (Event Staff) 3A [DATE] 11:00-17:00 (6h) Eziafa Iwe [PERSON_NAME] single…" at bounding box center [755, 292] width 178 height 100
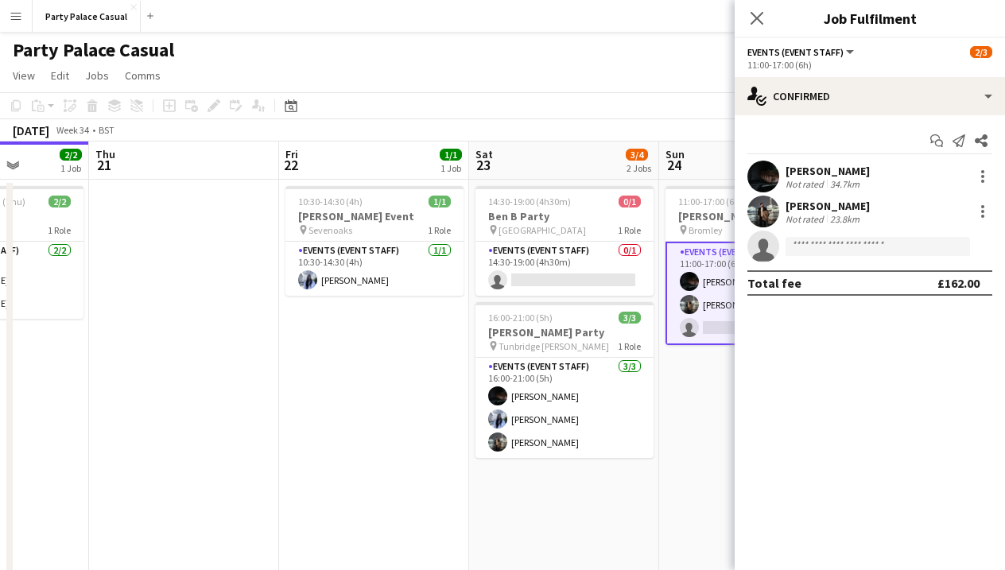
click at [710, 415] on app-date-cell "11:00-17:00 (6h) 2/3 Jane R Christening pin Bromley 1 Role Events (Event Staff)…" at bounding box center [754, 406] width 190 height 453
